Goal: Task Accomplishment & Management: Manage account settings

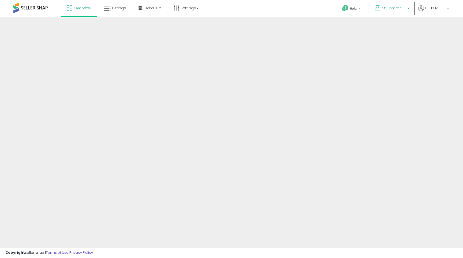
click at [405, 11] on p "M² Enterprises" at bounding box center [392, 8] width 35 height 7
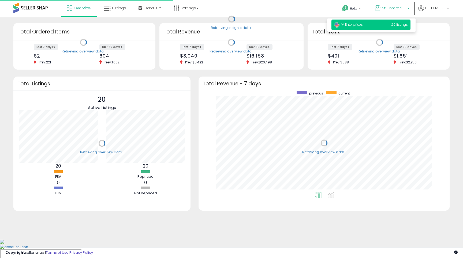
scroll to position [101, 240]
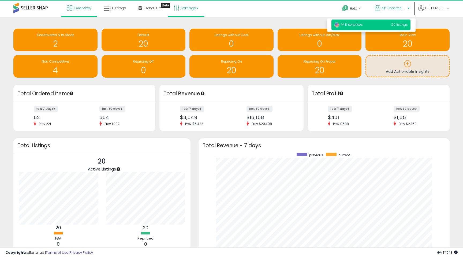
click at [187, 10] on link "Settings" at bounding box center [186, 8] width 33 height 16
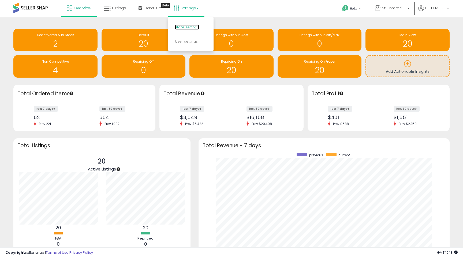
click at [191, 27] on link "Store settings" at bounding box center [187, 27] width 24 height 5
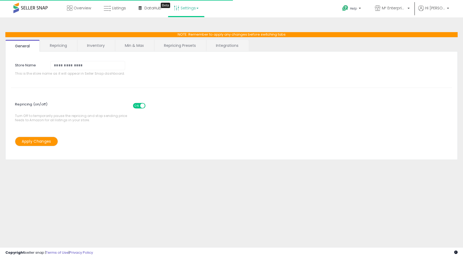
click at [190, 8] on link "Settings" at bounding box center [186, 8] width 33 height 16
click at [188, 41] on link "User settings" at bounding box center [186, 41] width 23 height 5
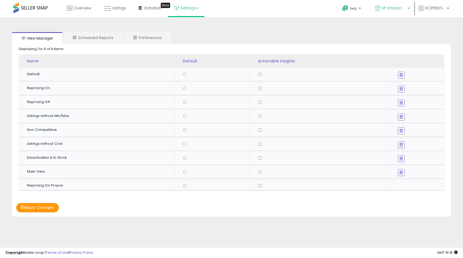
click at [394, 8] on span "M² Enterprises" at bounding box center [393, 7] width 24 height 5
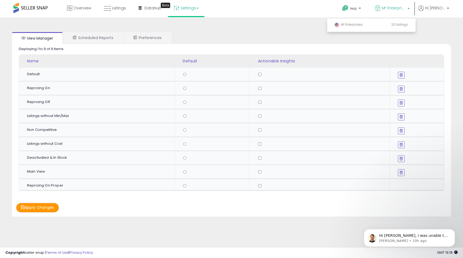
click at [393, 6] on span "M² Enterprises" at bounding box center [393, 7] width 24 height 5
click at [410, 242] on p "Elias • 10h ago" at bounding box center [413, 241] width 69 height 5
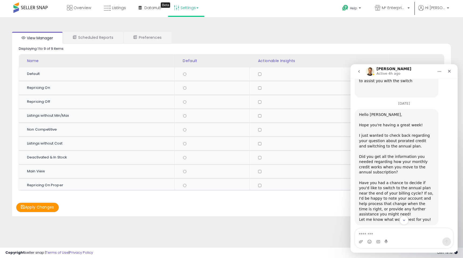
scroll to position [777, 0]
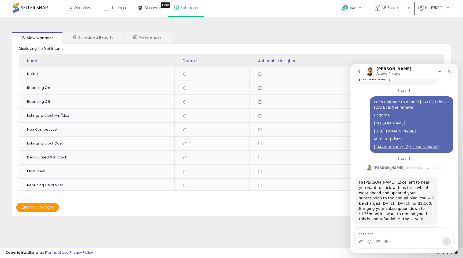
click at [390, 234] on textarea "Message…" at bounding box center [404, 232] width 98 height 9
type textarea "*"
type textarea "**********"
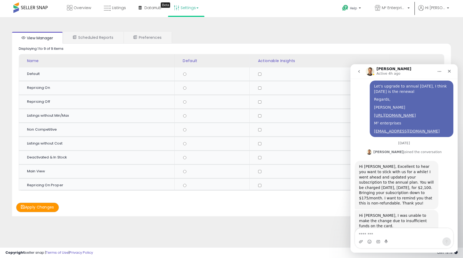
scroll to position [793, 0]
click at [405, 8] on span "M² Enterprises" at bounding box center [393, 7] width 24 height 5
click at [436, 8] on span "Hi [PERSON_NAME]" at bounding box center [435, 7] width 20 height 5
click at [449, 69] on icon "Close" at bounding box center [449, 71] width 4 height 4
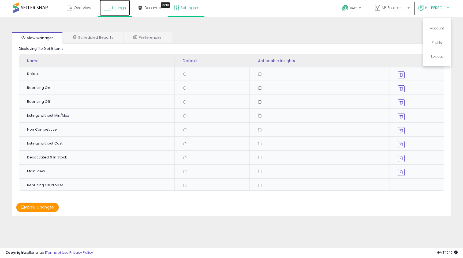
click at [111, 9] on link "Listings" at bounding box center [115, 8] width 30 height 16
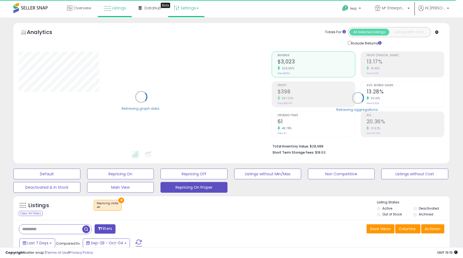
click at [182, 9] on link "Settings" at bounding box center [186, 8] width 33 height 16
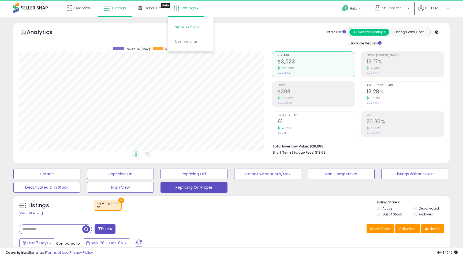
scroll to position [110, 252]
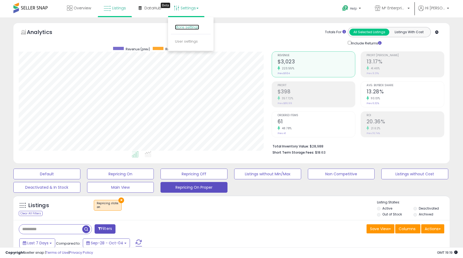
click at [195, 27] on link "Store settings" at bounding box center [187, 27] width 24 height 5
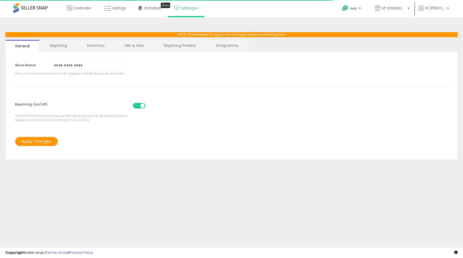
click at [135, 48] on link "Min & Max" at bounding box center [134, 45] width 38 height 11
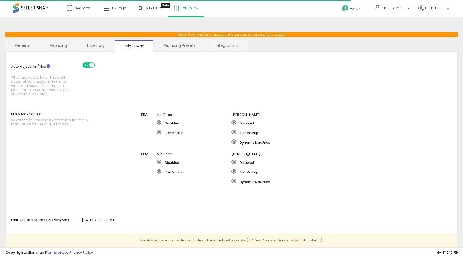
click at [100, 46] on link "Inventory" at bounding box center [95, 45] width 37 height 11
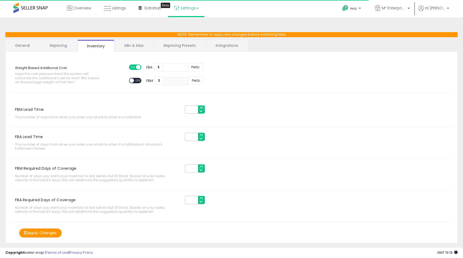
click at [62, 47] on link "Repricing" at bounding box center [58, 45] width 36 height 11
